Goal: Information Seeking & Learning: Learn about a topic

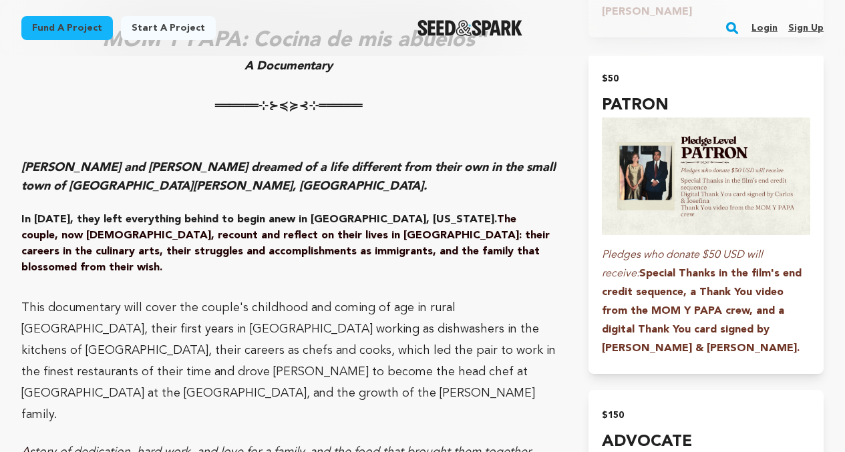
scroll to position [1633, 0]
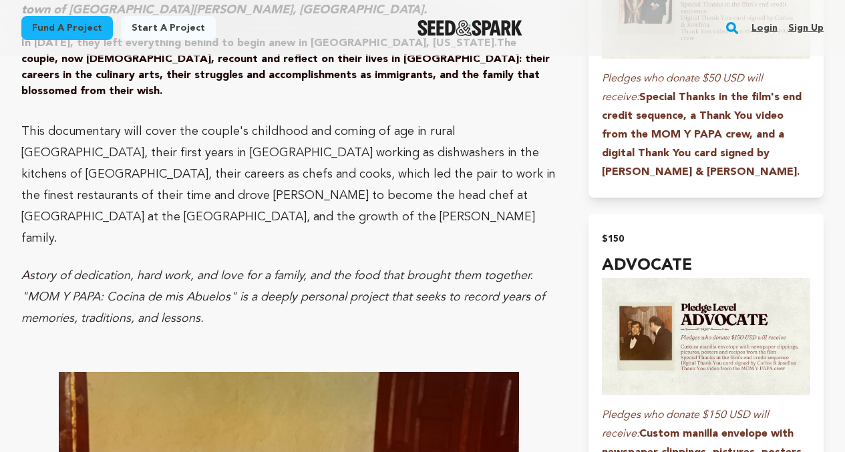
click at [219, 329] on p at bounding box center [288, 339] width 535 height 21
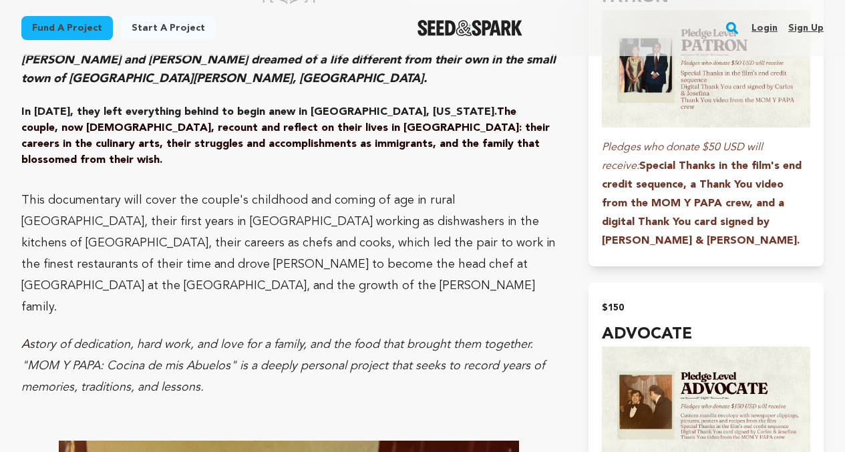
scroll to position [1542, 0]
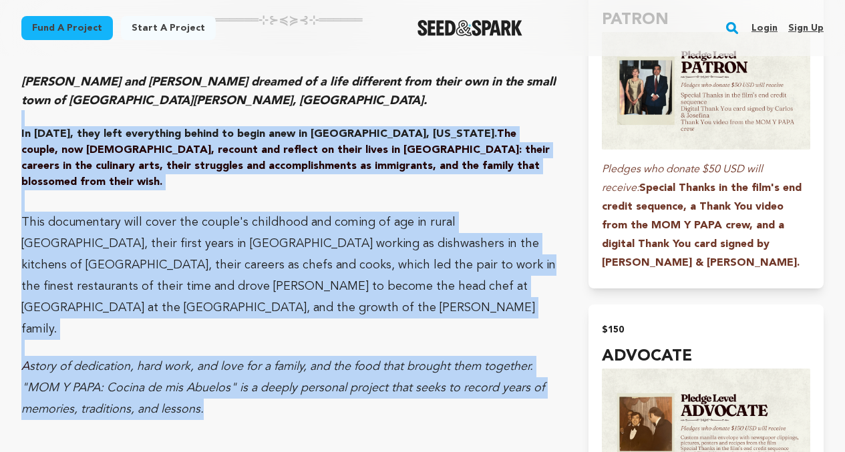
drag, startPoint x: 237, startPoint y: 360, endPoint x: 31, endPoint y: 104, distance: 328.9
copy div "In [DATE], they left everything behind to begin anew in [GEOGRAPHIC_DATA], [US_…"
click at [190, 280] on p "This documentary will cover the couple's childhood and coming of age in rural […" at bounding box center [288, 276] width 535 height 128
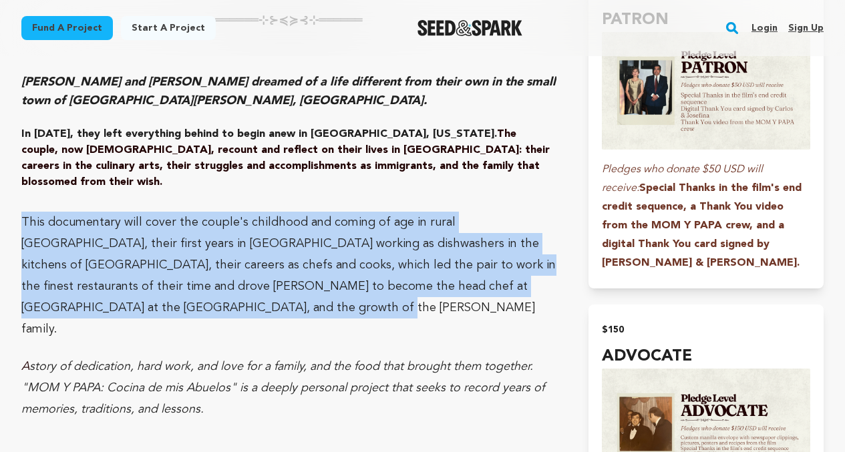
drag, startPoint x: 145, startPoint y: 285, endPoint x: 23, endPoint y: 188, distance: 156.5
click at [23, 212] on p "This documentary will cover the couple's childhood and coming of age in rural […" at bounding box center [288, 276] width 535 height 128
click at [263, 340] on h4 at bounding box center [288, 348] width 535 height 16
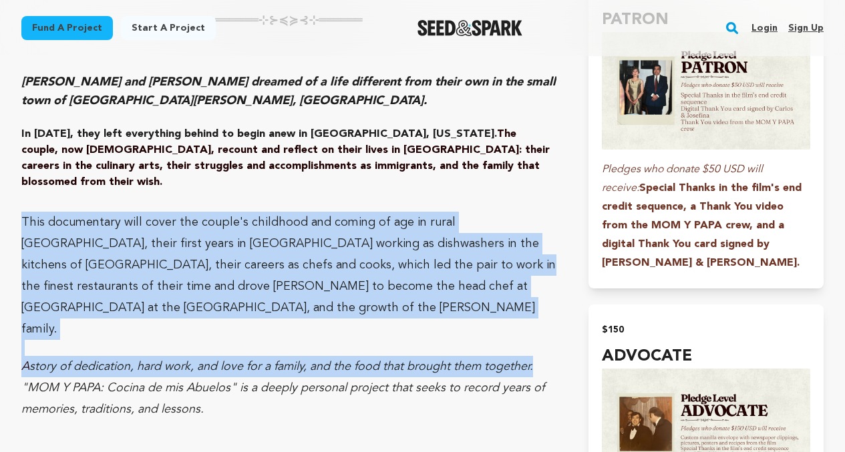
drag, startPoint x: 549, startPoint y: 313, endPoint x: 3, endPoint y: 182, distance: 562.1
copy div "This documentary will cover the couple's childhood and coming of age in rural […"
